Goal: Task Accomplishment & Management: Manage account settings

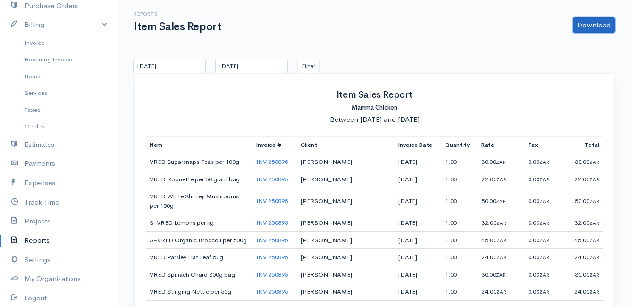
click at [593, 24] on link "Download" at bounding box center [594, 24] width 42 height 15
click at [564, 61] on link "CSV" at bounding box center [575, 61] width 75 height 17
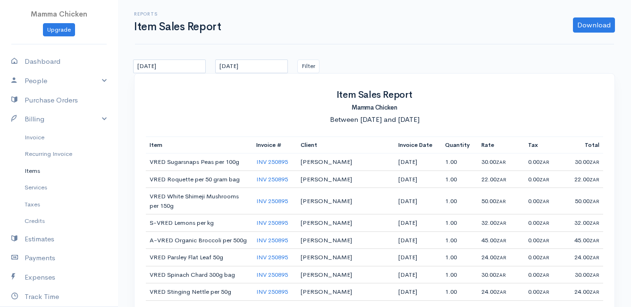
click at [33, 170] on link "Items" at bounding box center [59, 170] width 118 height 17
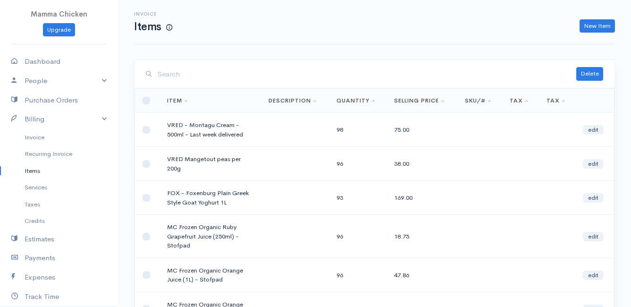
scroll to position [47, 0]
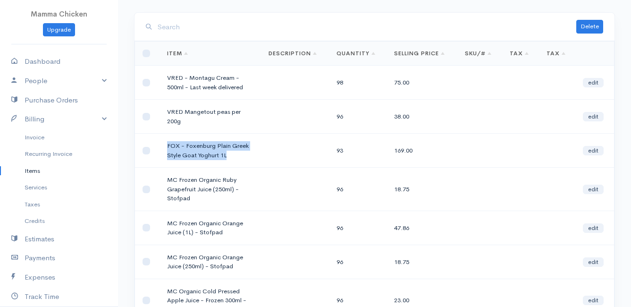
drag, startPoint x: 225, startPoint y: 155, endPoint x: 166, endPoint y: 145, distance: 59.8
click at [166, 145] on td "FOX - Foxenburg Plain Greek Style Goat Yoghurt 1L" at bounding box center [209, 150] width 101 height 34
drag, startPoint x: 166, startPoint y: 145, endPoint x: 180, endPoint y: 145, distance: 13.2
copy td "FOX - Foxenburg Plain Greek Style Goat Yoghurt 1L"
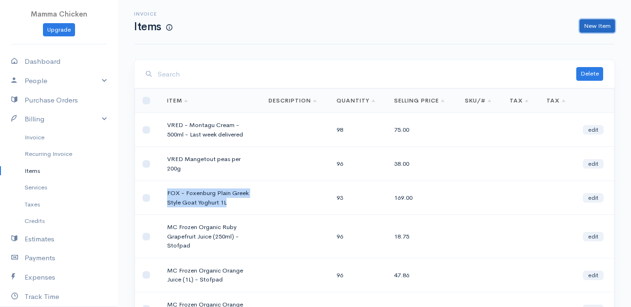
click at [600, 23] on link "New Item" at bounding box center [596, 26] width 35 height 14
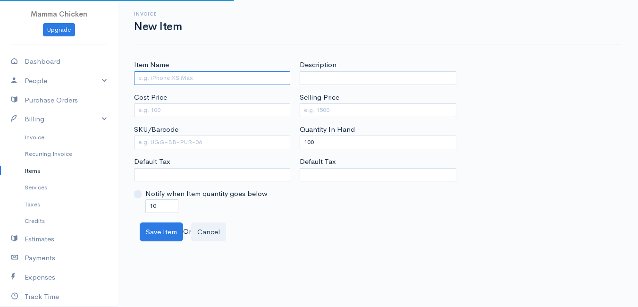
click at [147, 77] on input "Item Name" at bounding box center [212, 78] width 156 height 14
paste input "FOX - Foxenburg Plain Greek Style Goat Yoghurt 1L"
type input "FOX - Foxenburg Cream Cheese - 150g"
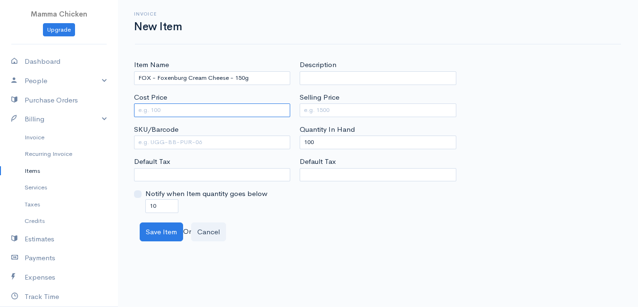
click at [168, 112] on input "Cost Price" at bounding box center [212, 110] width 156 height 14
click at [195, 106] on input "Cost Price" at bounding box center [212, 110] width 156 height 14
type input "63.83"
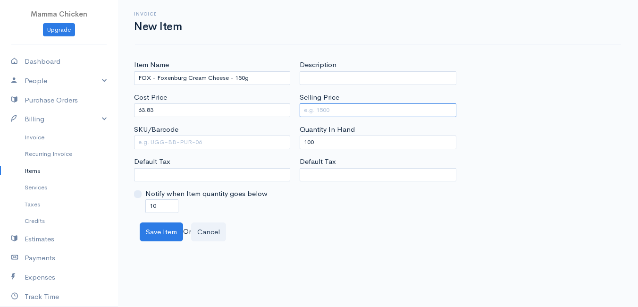
click at [339, 111] on input "Selling Price" at bounding box center [377, 110] width 156 height 14
click at [319, 110] on input "82." at bounding box center [377, 110] width 156 height 14
type input "83"
click at [542, 74] on div "Item Name FOX - Foxenburg Cream Cheese - 150g Cost Price 63.83 SKU/Barcode Defa…" at bounding box center [377, 135] width 497 height 153
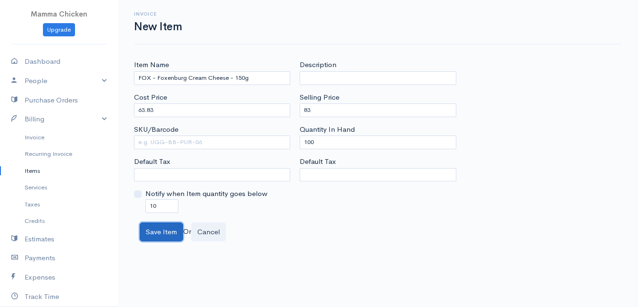
click at [156, 229] on button "Save Item" at bounding box center [161, 231] width 43 height 19
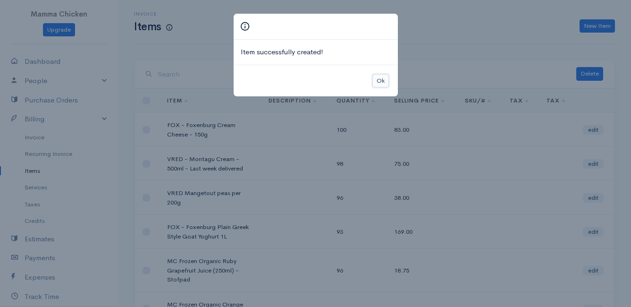
click at [378, 79] on button "Ok" at bounding box center [380, 81] width 17 height 14
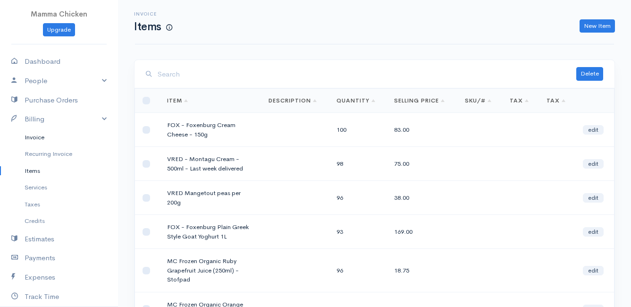
click at [40, 136] on link "Invoice" at bounding box center [59, 137] width 118 height 17
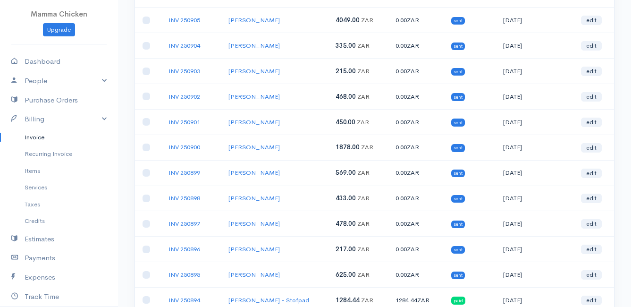
scroll to position [236, 0]
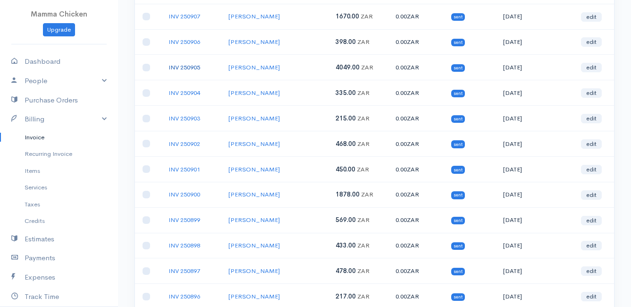
click at [190, 67] on link "INV 250905" at bounding box center [184, 67] width 32 height 8
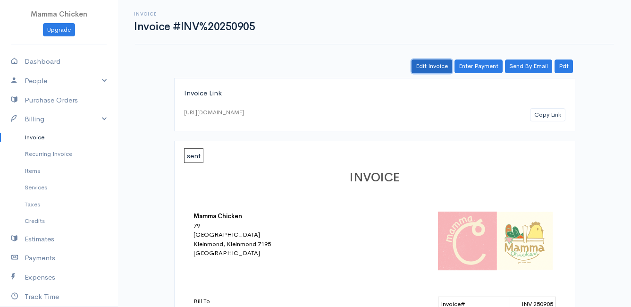
click at [433, 64] on link "Edit Invoice" at bounding box center [431, 66] width 41 height 14
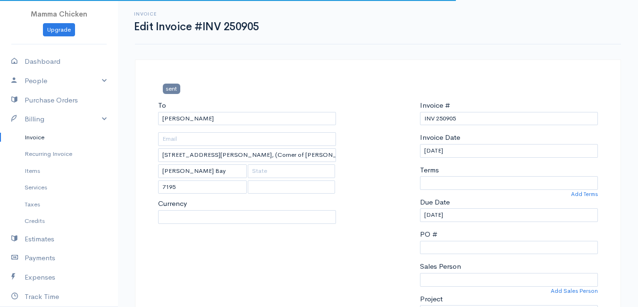
select select "0"
select select
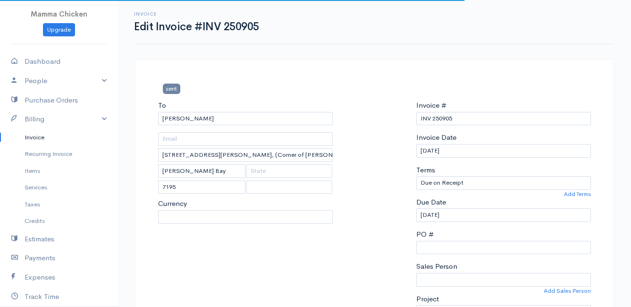
select select "[GEOGRAPHIC_DATA]"
select select "ZAR"
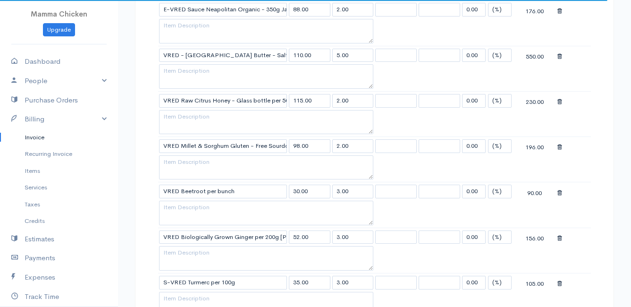
scroll to position [1179, 0]
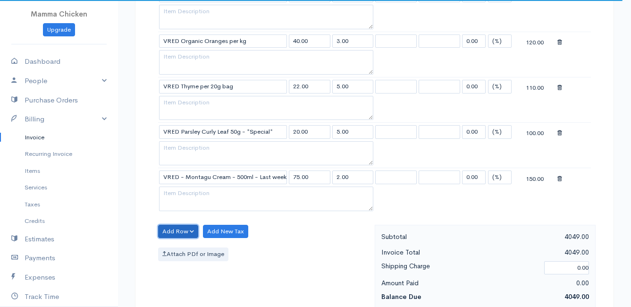
click at [183, 230] on button "Add Row" at bounding box center [178, 231] width 40 height 14
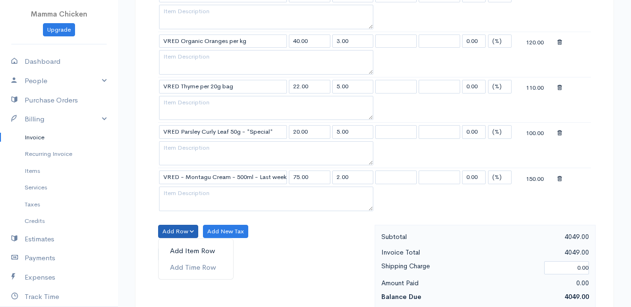
click at [184, 248] on link "Add Item Row" at bounding box center [195, 250] width 75 height 17
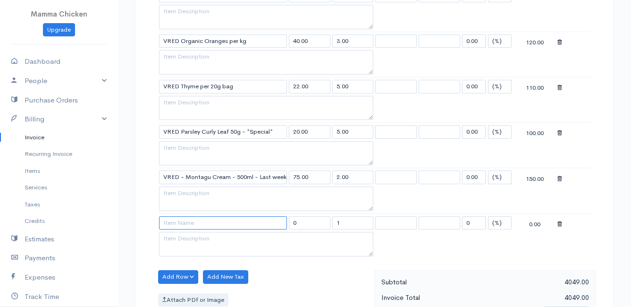
click at [187, 221] on input at bounding box center [223, 223] width 128 height 14
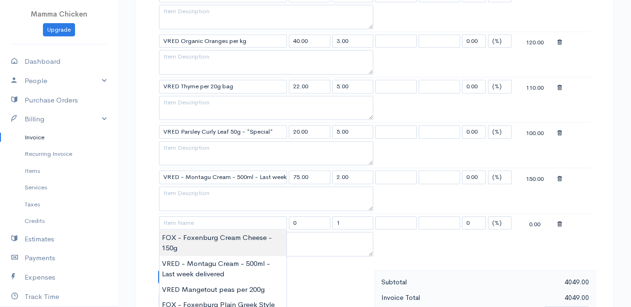
type input "FOX - Foxenburg Cream Cheese - 150g"
type input "83.00"
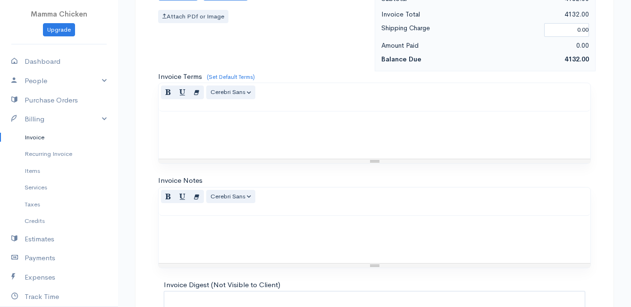
scroll to position [1553, 0]
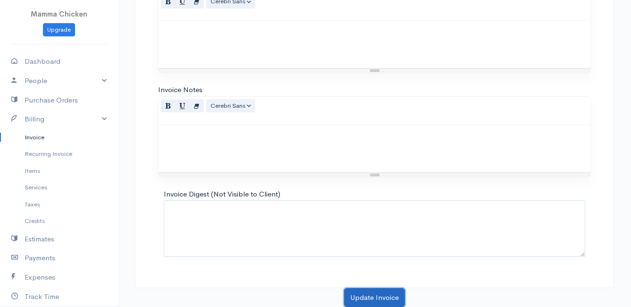
click at [369, 297] on button "Update Invoice" at bounding box center [374, 297] width 61 height 19
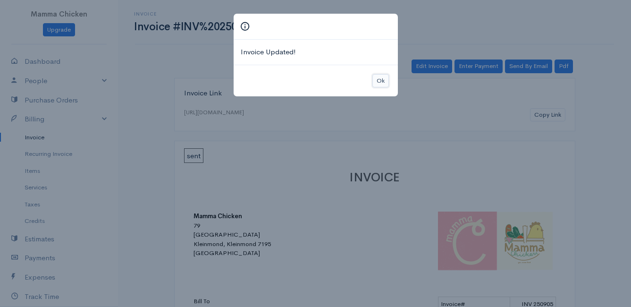
click at [381, 83] on button "Ok" at bounding box center [380, 81] width 17 height 14
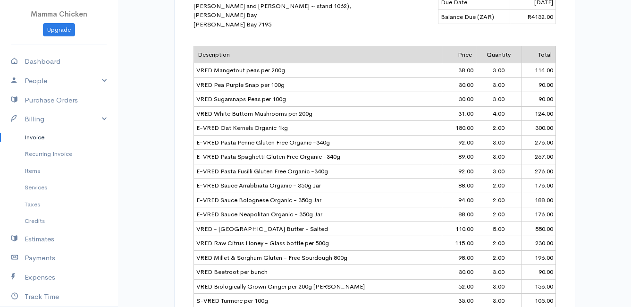
scroll to position [626, 0]
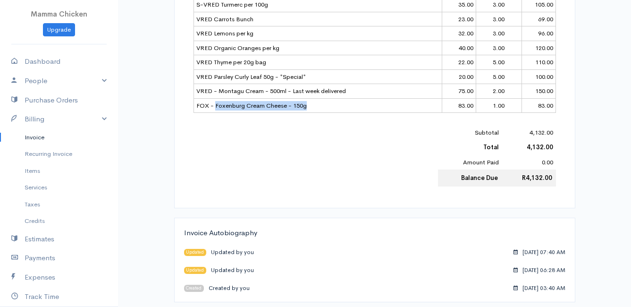
drag, startPoint x: 305, startPoint y: 100, endPoint x: 215, endPoint y: 105, distance: 90.2
click at [215, 105] on td "FOX - Foxenburg Cream Cheese - 150g" at bounding box center [317, 105] width 249 height 15
drag, startPoint x: 215, startPoint y: 105, endPoint x: 222, endPoint y: 102, distance: 7.9
copy td "Foxenburg Cream Cheese - 150g"
click at [364, 133] on div "Subtotal 4,132.00 Total 4,132.00 Amount Paid 0.00 Balance Due R4,132.00" at bounding box center [374, 155] width 362 height 61
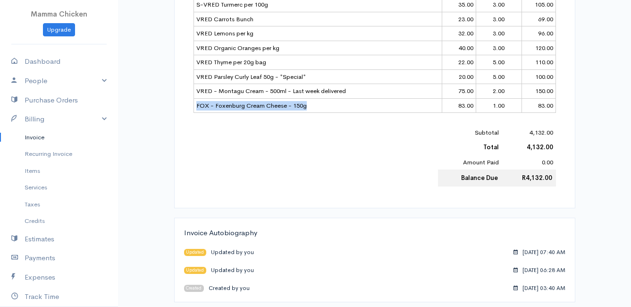
drag, startPoint x: 305, startPoint y: 102, endPoint x: 195, endPoint y: 104, distance: 110.4
click at [195, 104] on td "FOX - Foxenburg Cream Cheese - 150g" at bounding box center [317, 105] width 249 height 15
drag, startPoint x: 195, startPoint y: 104, endPoint x: 207, endPoint y: 102, distance: 11.9
copy td "FOX - Foxenburg Cream Cheese - 150g"
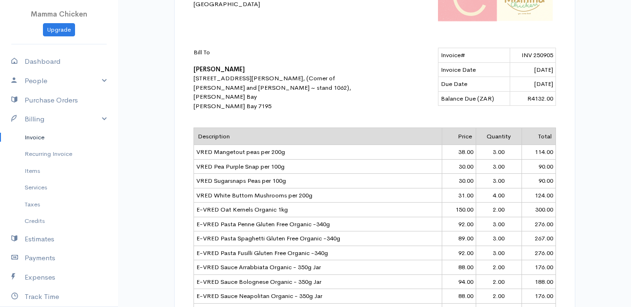
scroll to position [0, 0]
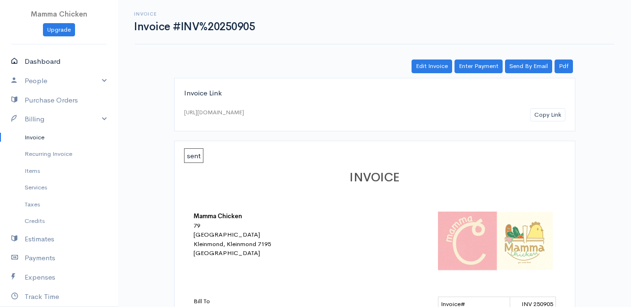
click at [50, 61] on link "Dashboard" at bounding box center [59, 61] width 118 height 19
select select "thistoyear"
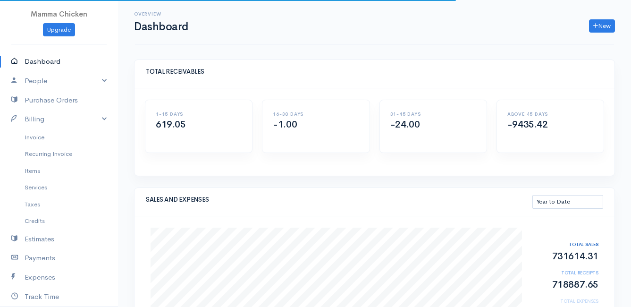
scroll to position [141, 0]
